Goal: Navigation & Orientation: Find specific page/section

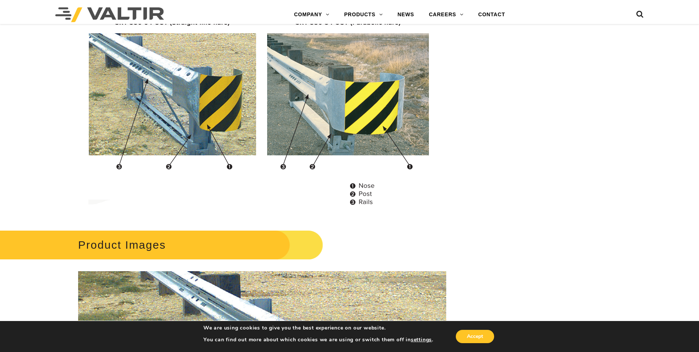
scroll to position [700, 0]
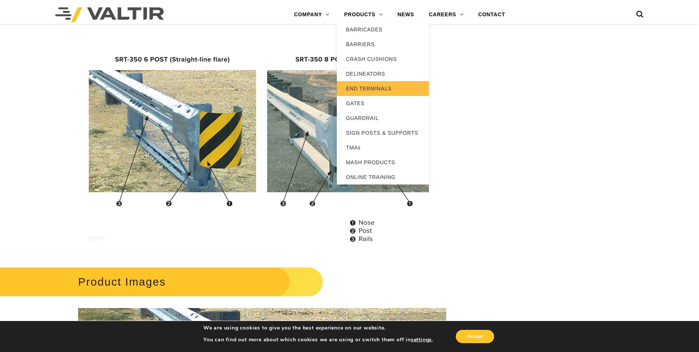
click at [368, 85] on link "END TERMINALS" at bounding box center [383, 88] width 92 height 15
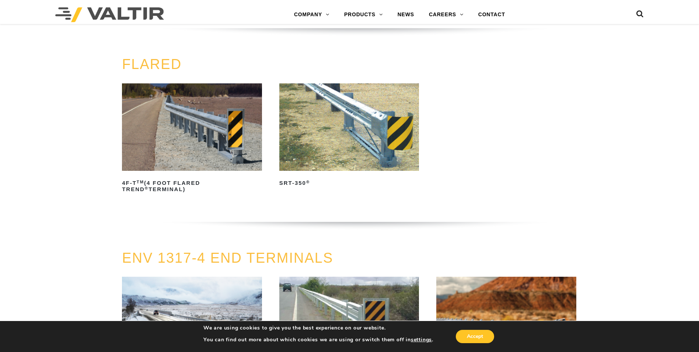
scroll to position [774, 0]
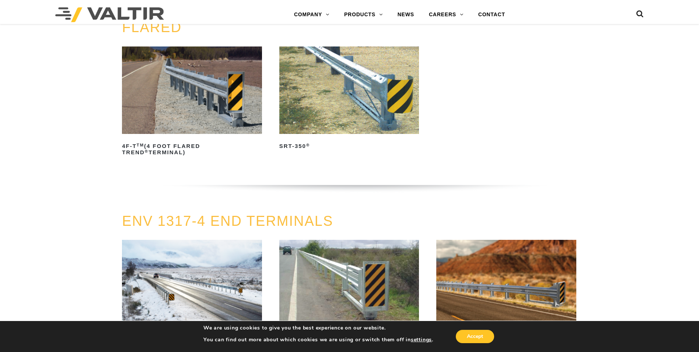
click at [378, 91] on img at bounding box center [349, 89] width 140 height 87
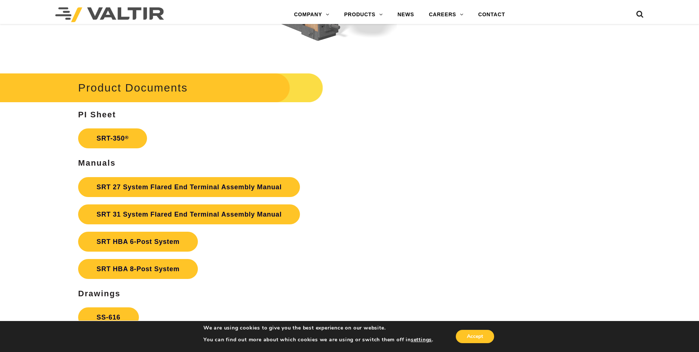
scroll to position [1363, 0]
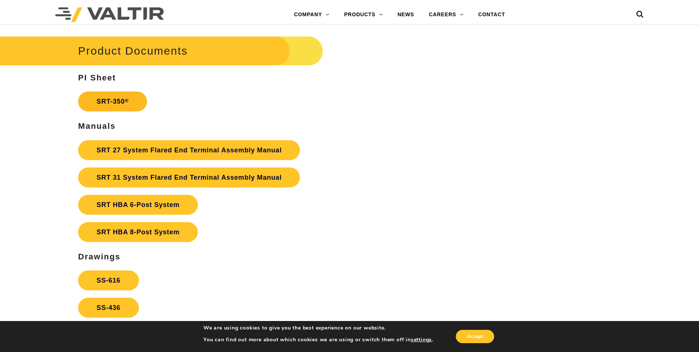
click at [122, 99] on link "SRT-350 ®" at bounding box center [112, 101] width 69 height 20
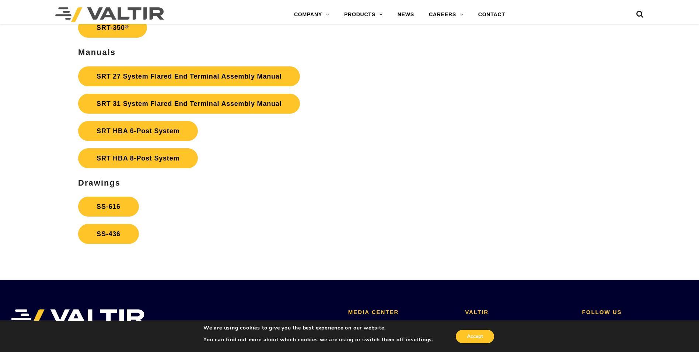
scroll to position [1400, 0]
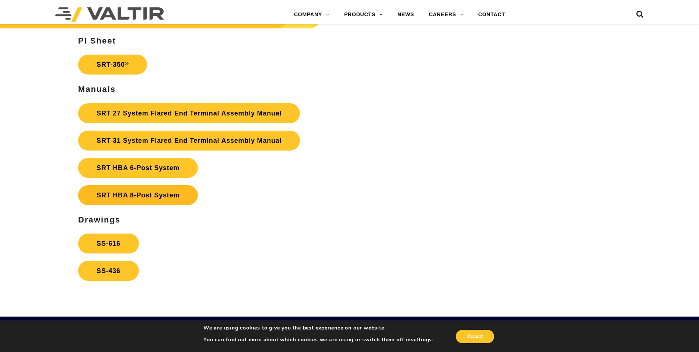
click at [163, 200] on link "SRT HBA 8-Post System" at bounding box center [138, 195] width 120 height 20
